Goal: Information Seeking & Learning: Learn about a topic

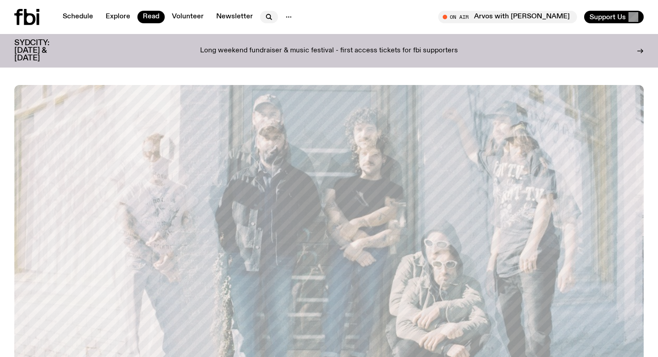
click at [266, 17] on icon "button" at bounding box center [269, 17] width 11 height 11
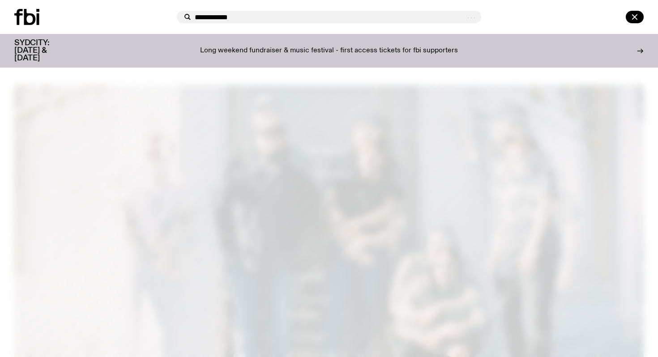
type input "**********"
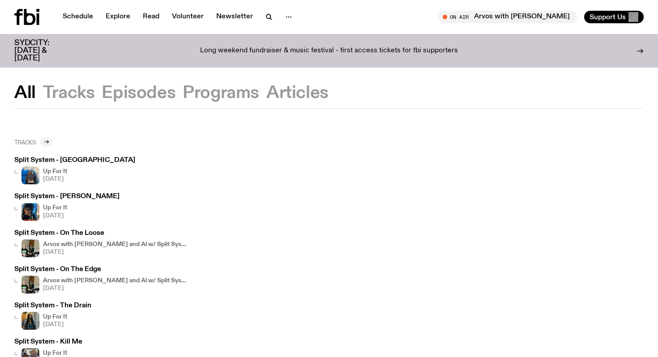
click at [48, 141] on icon at bounding box center [47, 141] width 1 height 3
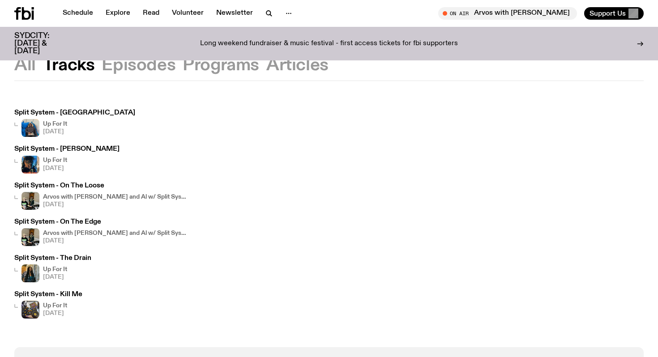
scroll to position [21, 0]
click at [266, 73] on button "Programs" at bounding box center [297, 65] width 62 height 16
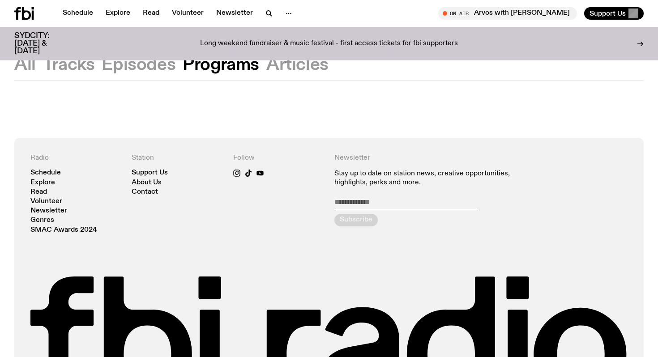
click at [102, 66] on button "Tracks" at bounding box center [139, 65] width 74 height 16
